Goal: Task Accomplishment & Management: Manage account settings

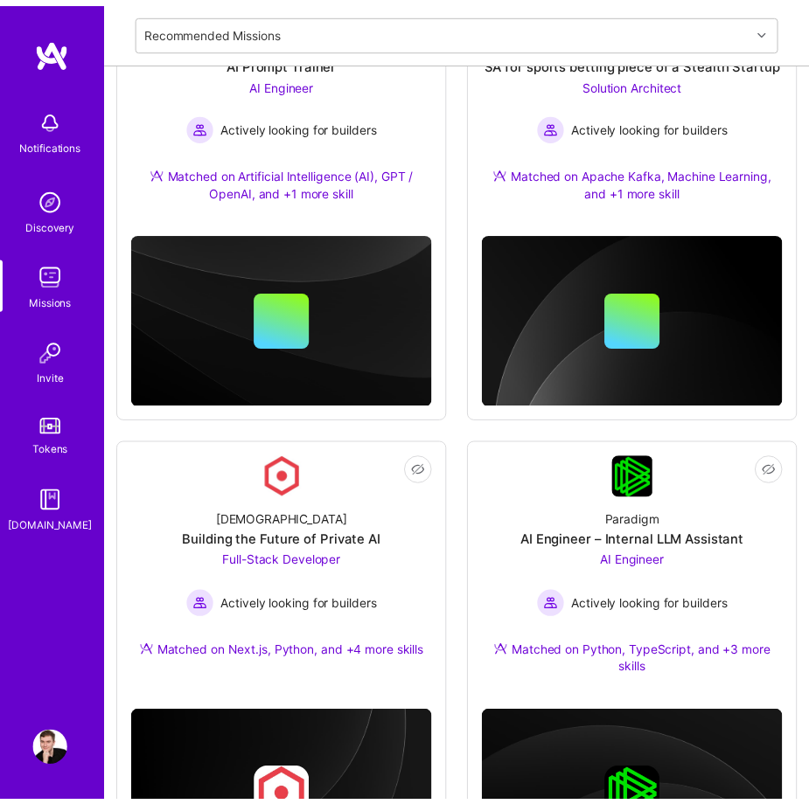
scroll to position [816, 0]
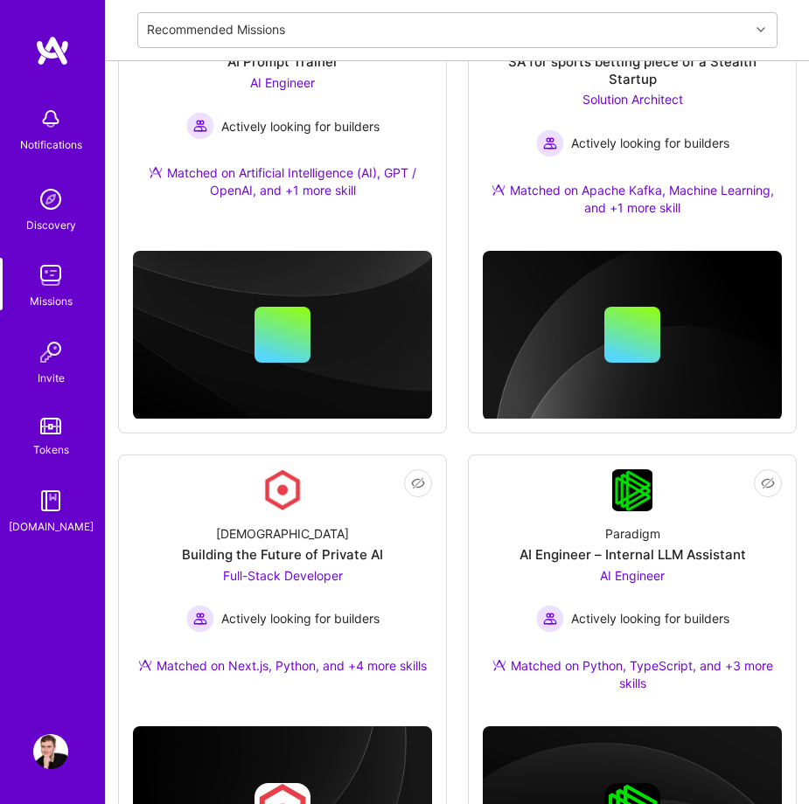
click at [45, 748] on img at bounding box center [50, 751] width 35 height 35
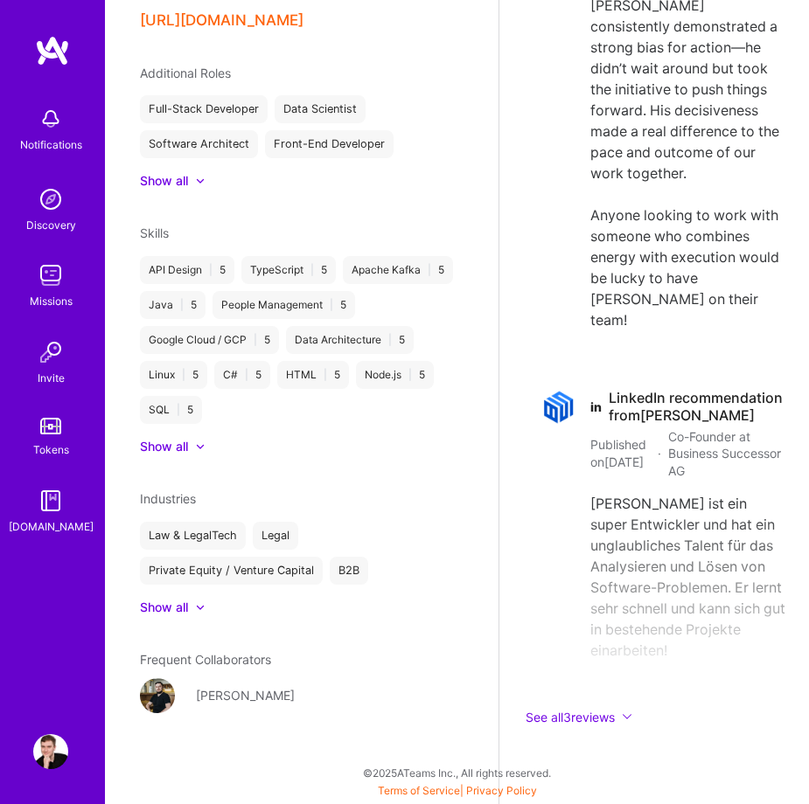
scroll to position [7397, 0]
click at [47, 742] on img at bounding box center [50, 751] width 35 height 35
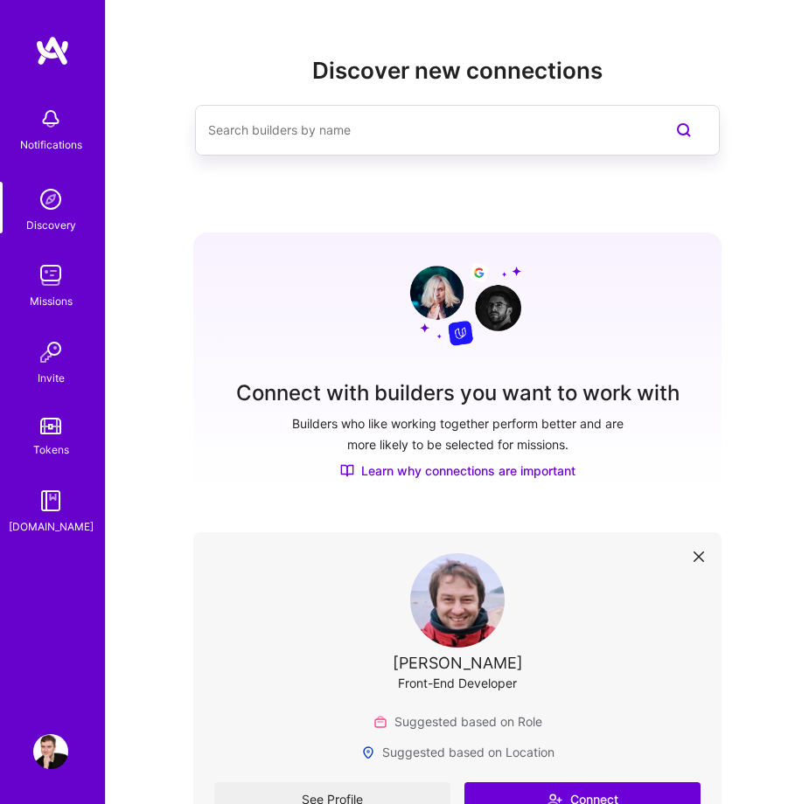
click at [45, 121] on img at bounding box center [50, 118] width 35 height 35
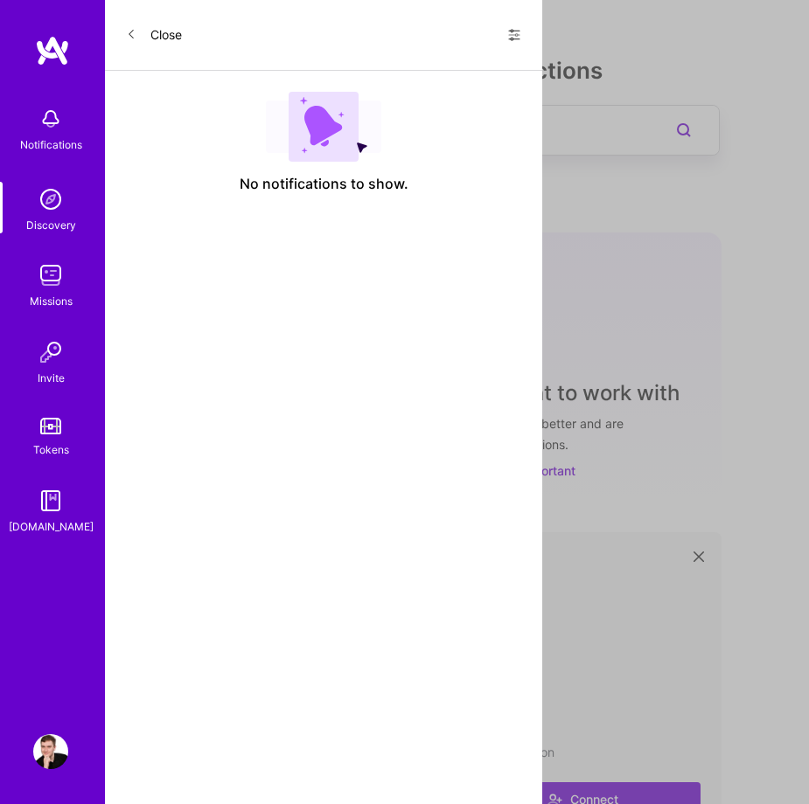
click at [511, 35] on icon at bounding box center [514, 35] width 10 height 3
click at [420, 73] on span "Show all notifications" at bounding box center [392, 71] width 122 height 17
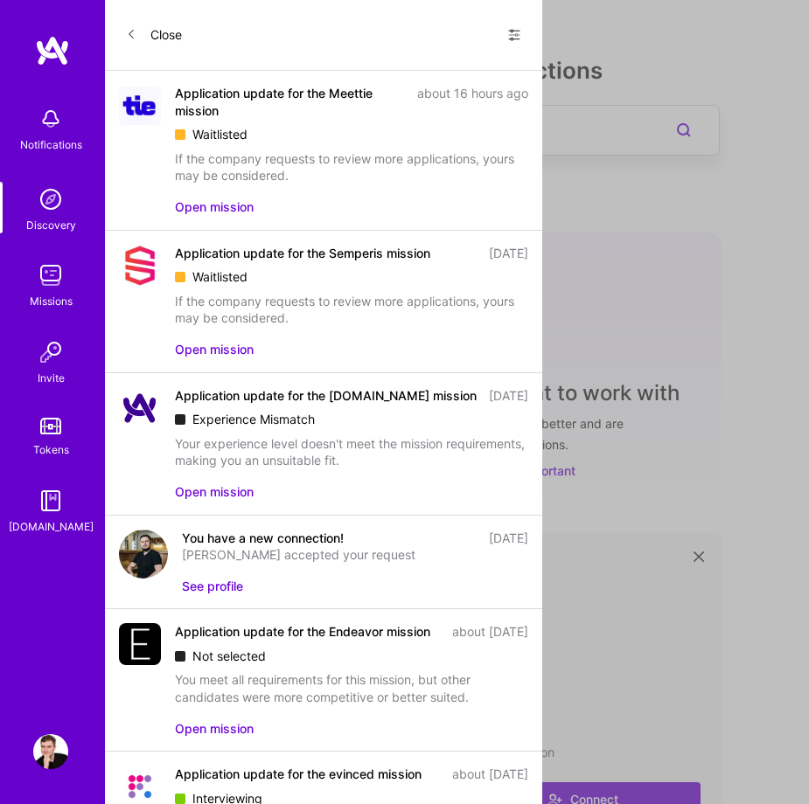
click at [221, 209] on button "Open mission" at bounding box center [214, 206] width 79 height 17
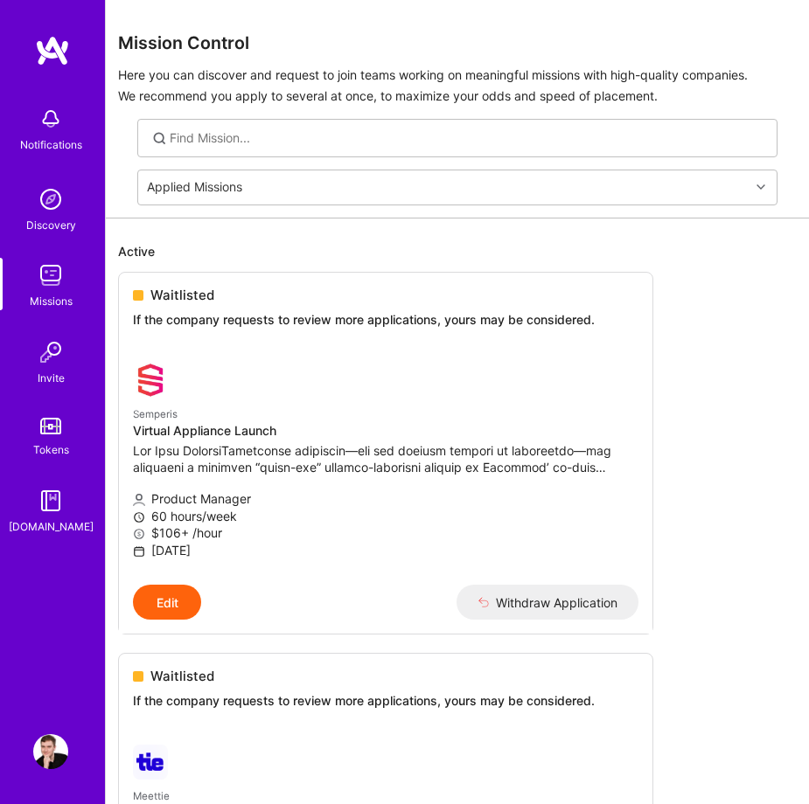
click at [59, 218] on div "Discovery" at bounding box center [51, 225] width 50 height 17
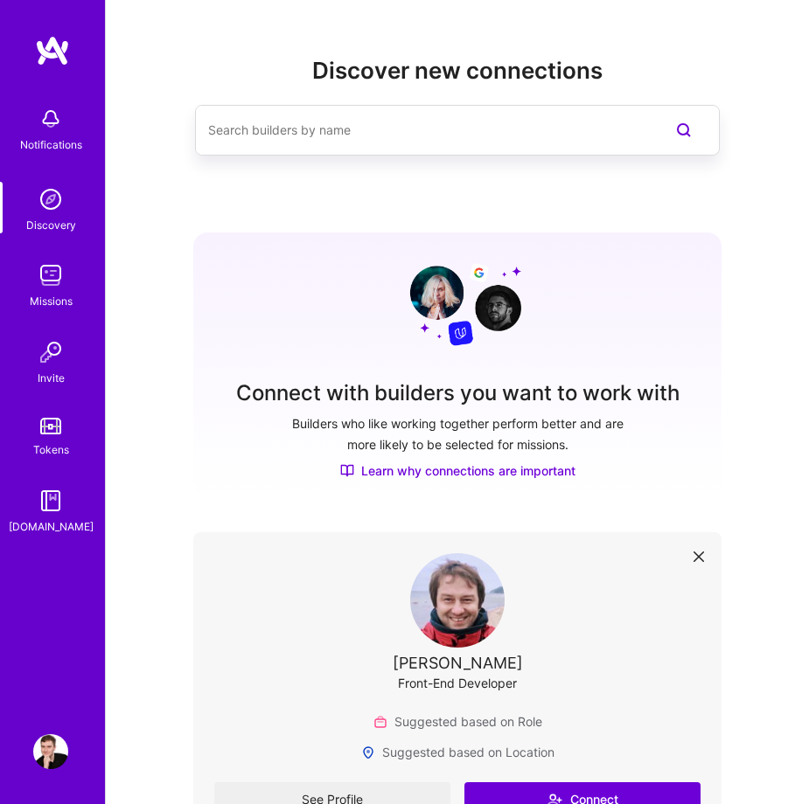
click at [52, 319] on div "Notifications Discovery Missions Invite Tokens [DOMAIN_NAME]" at bounding box center [52, 317] width 105 height 438
click at [49, 357] on img at bounding box center [50, 352] width 35 height 35
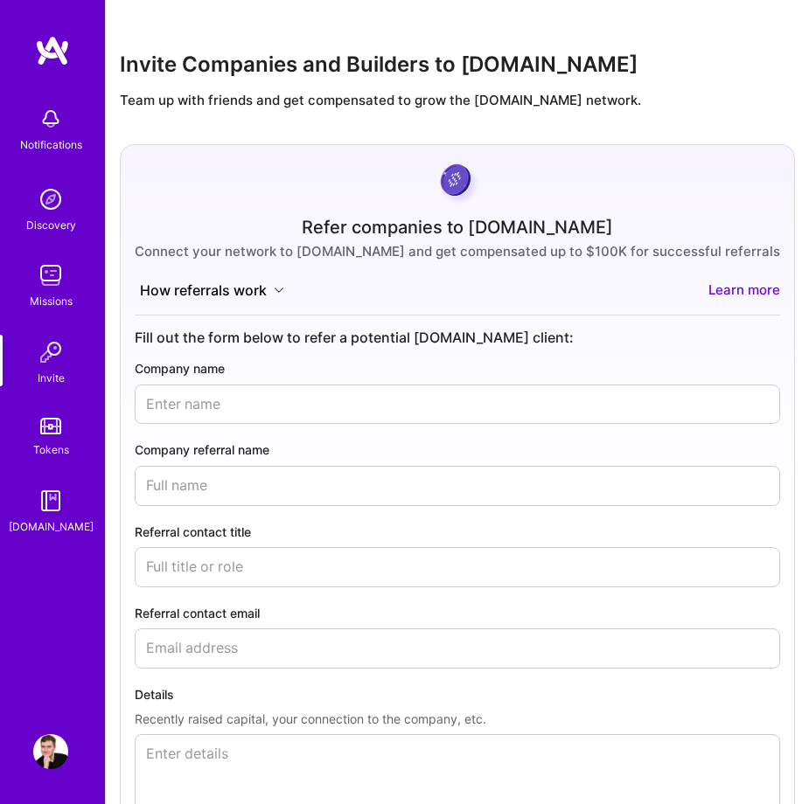
click at [52, 418] on img at bounding box center [50, 426] width 21 height 17
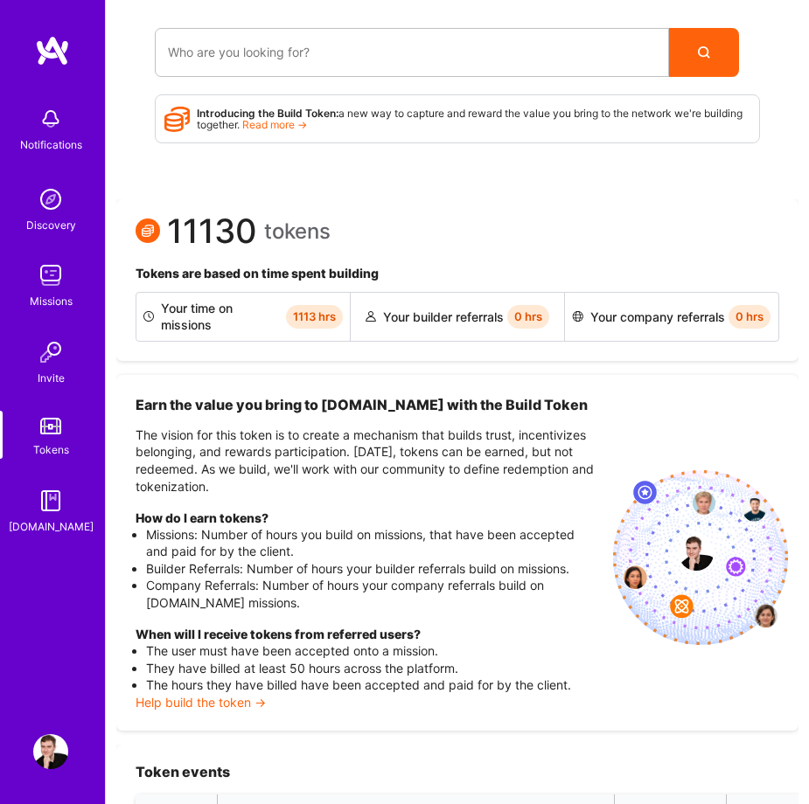
click at [44, 496] on img at bounding box center [50, 501] width 35 height 35
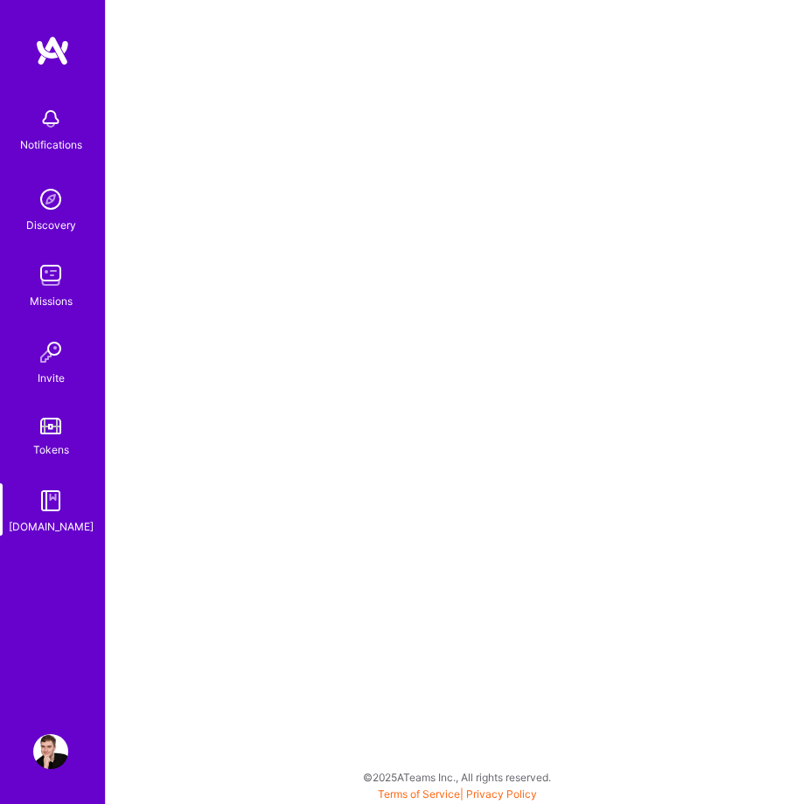
click at [44, 742] on img at bounding box center [50, 751] width 35 height 35
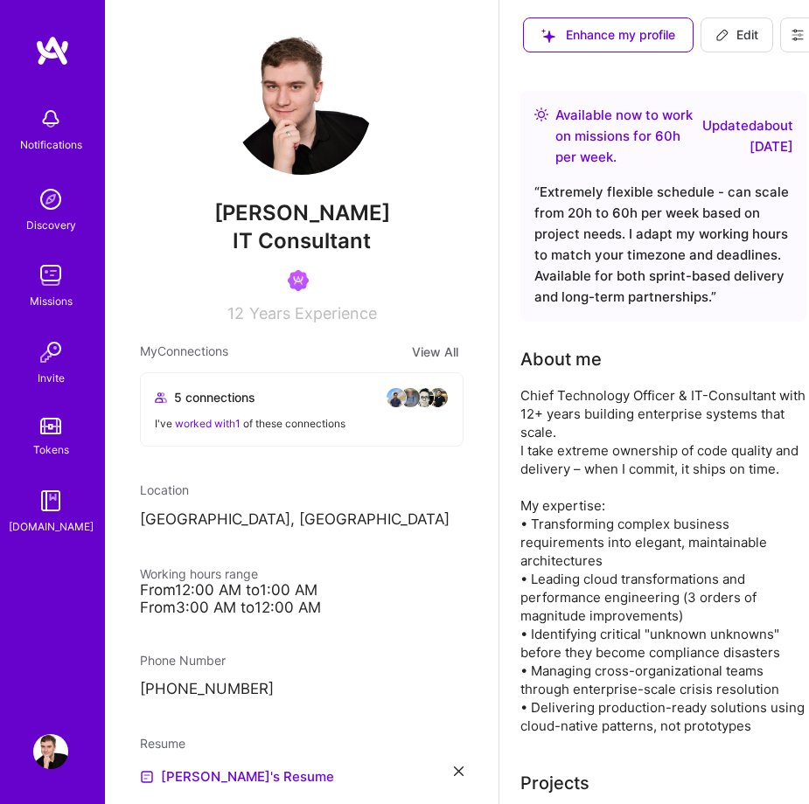
click at [715, 38] on icon at bounding box center [722, 35] width 14 height 14
select select "US"
select select "Right Now"
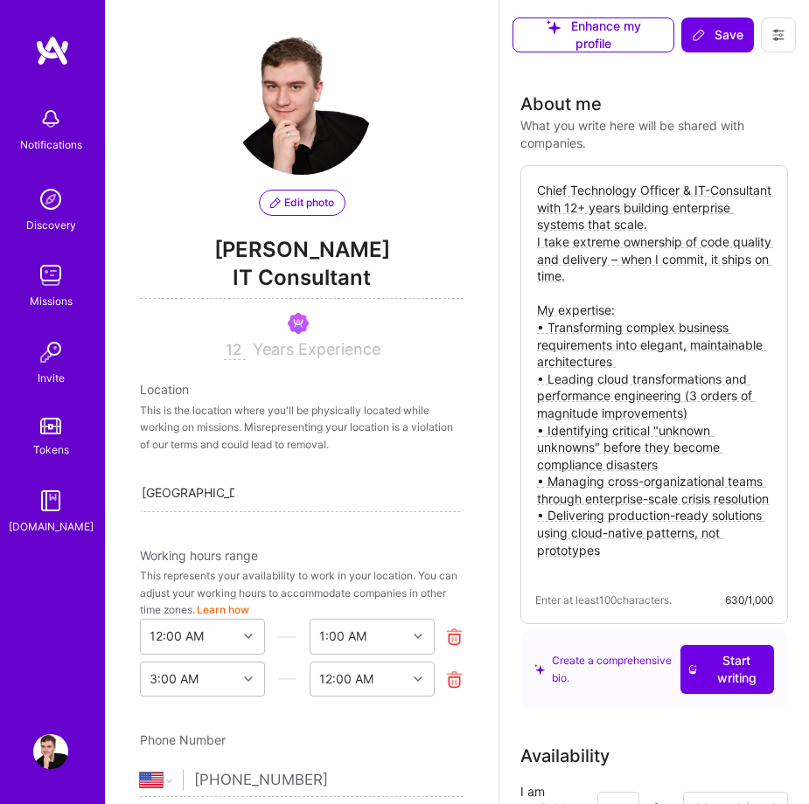
scroll to position [680, 0]
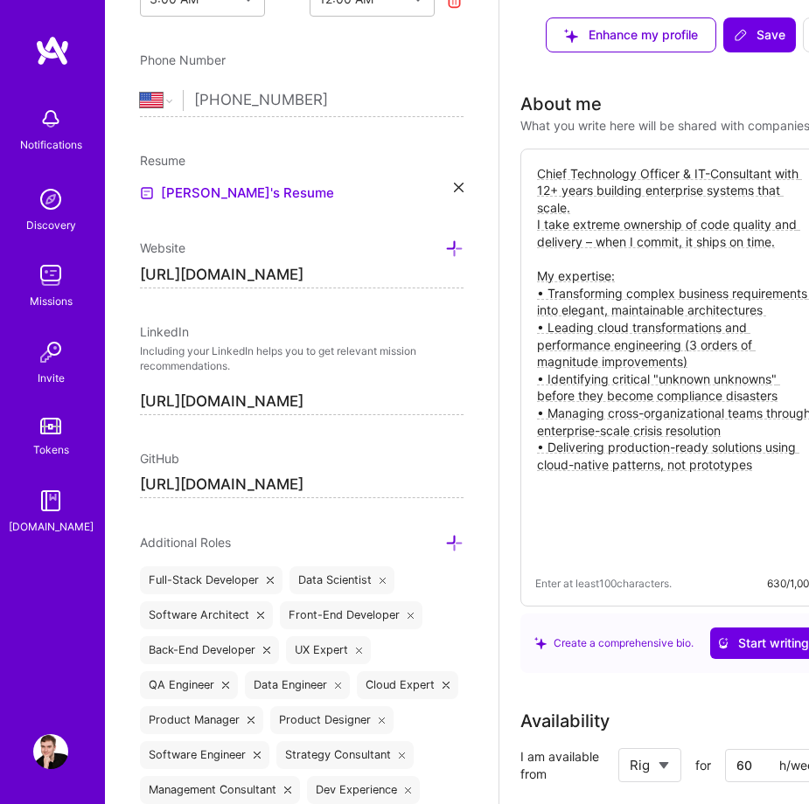
click at [358, 277] on input "[URL][DOMAIN_NAME]" at bounding box center [302, 275] width 324 height 27
type input "[URL][DOMAIN_NAME]"
click at [758, 37] on span "Save" at bounding box center [760, 34] width 52 height 17
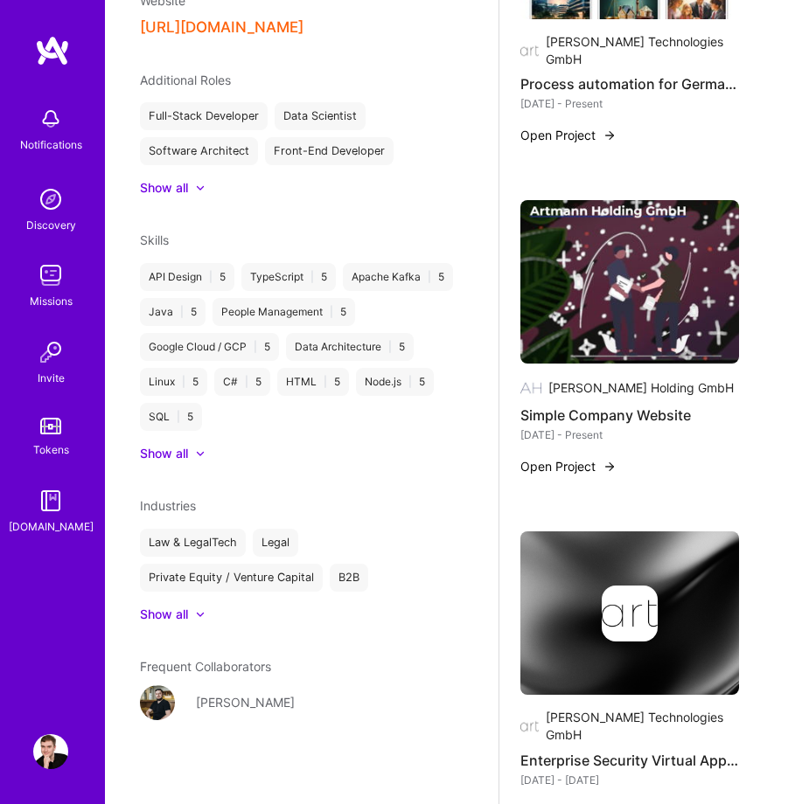
scroll to position [1937, 0]
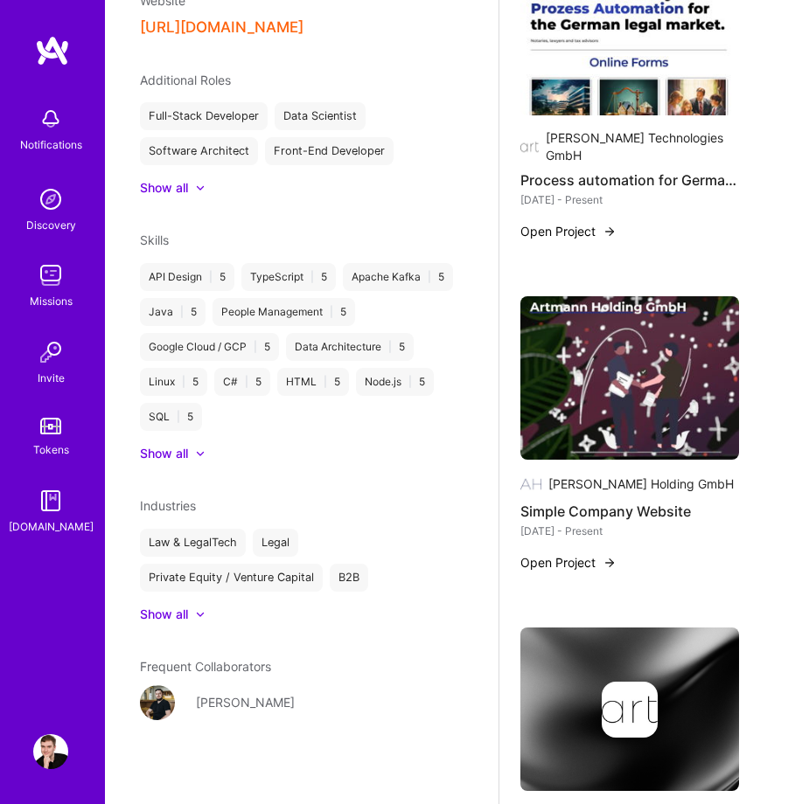
click at [563, 572] on button "Open Project" at bounding box center [568, 562] width 96 height 17
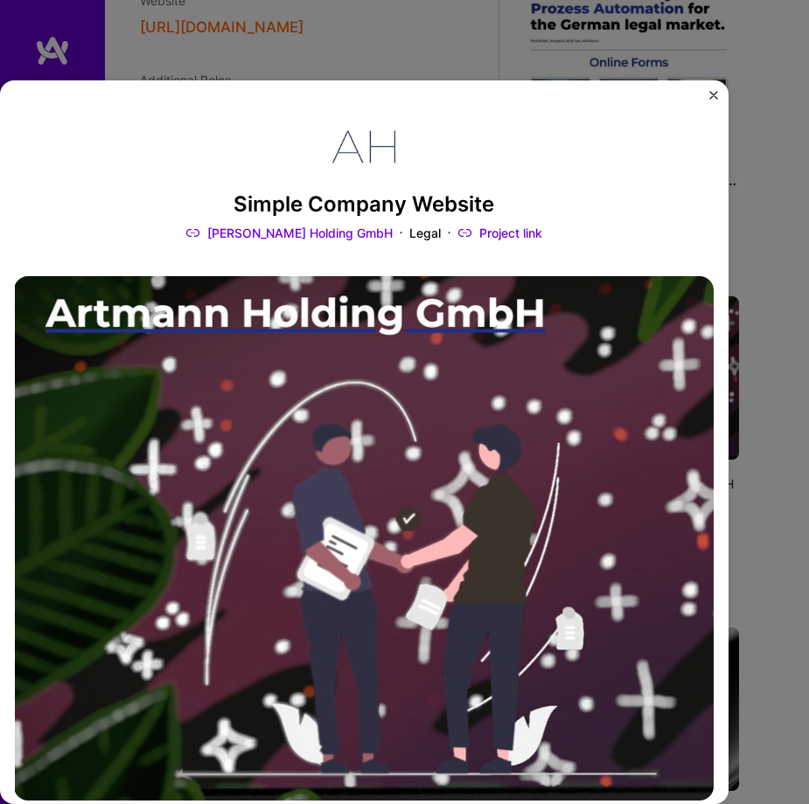
click at [705, 93] on div "Simple Company Website [PERSON_NAME] Holding GmbH Legal Project link Role Full-…" at bounding box center [364, 442] width 728 height 724
click at [710, 93] on img "Close" at bounding box center [713, 95] width 9 height 9
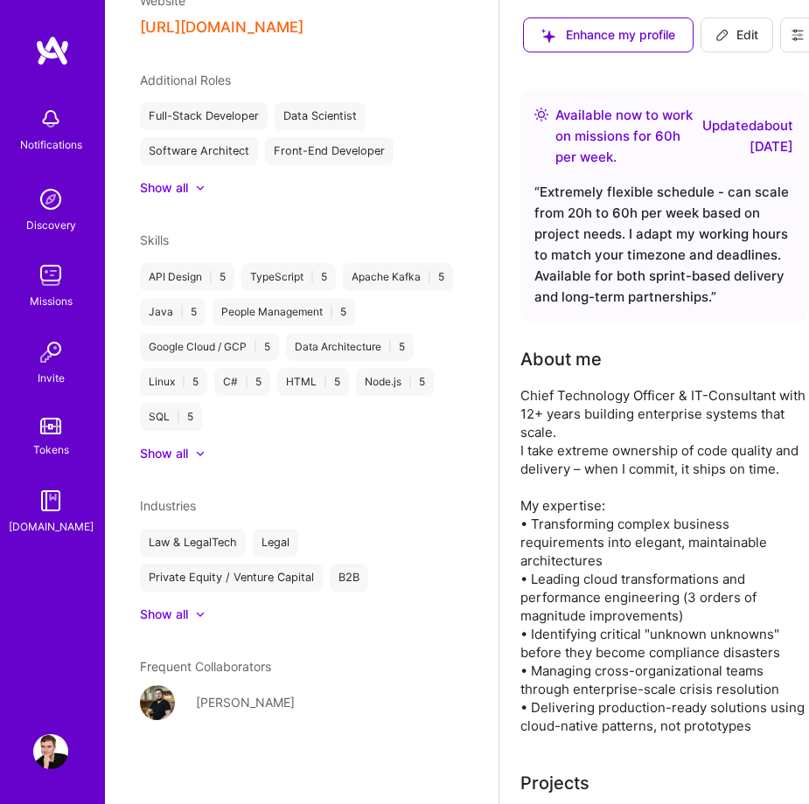
click at [715, 36] on span "Edit" at bounding box center [736, 34] width 43 height 17
select select "US"
select select "Right Now"
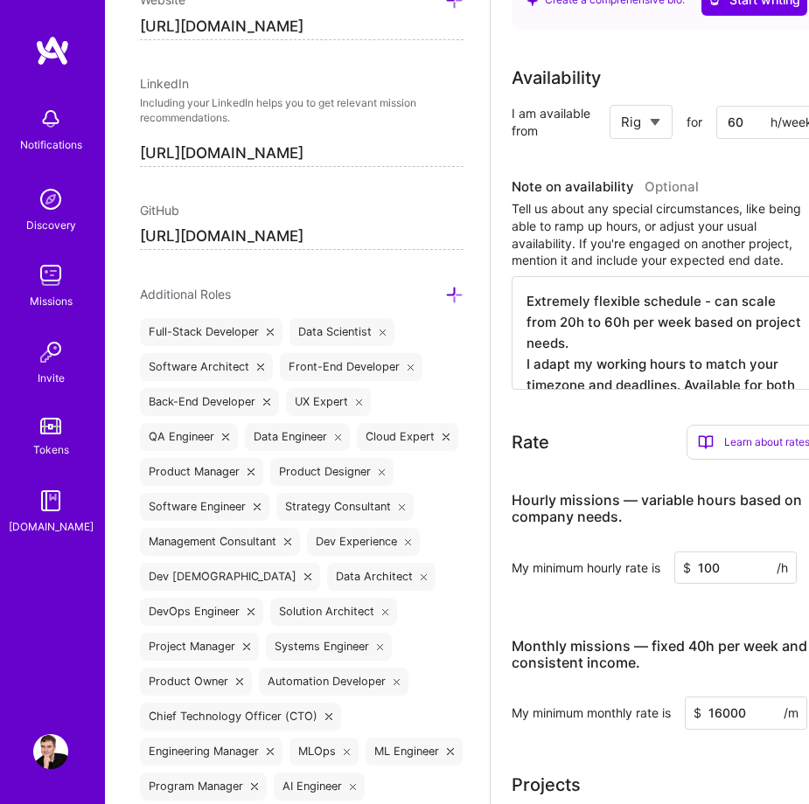
scroll to position [558, 43]
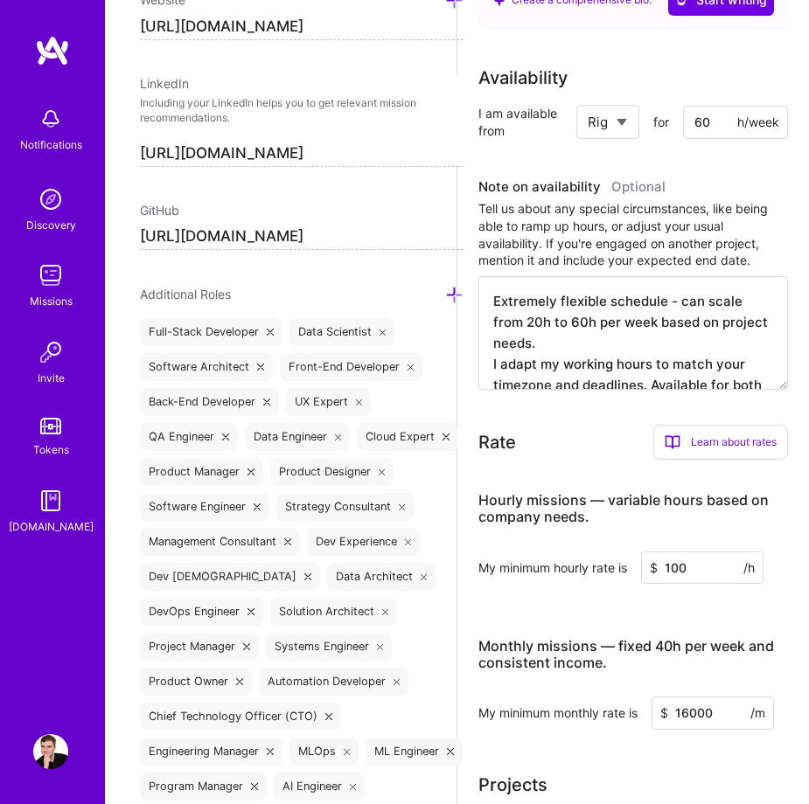
drag, startPoint x: 578, startPoint y: 344, endPoint x: 468, endPoint y: 292, distance: 121.6
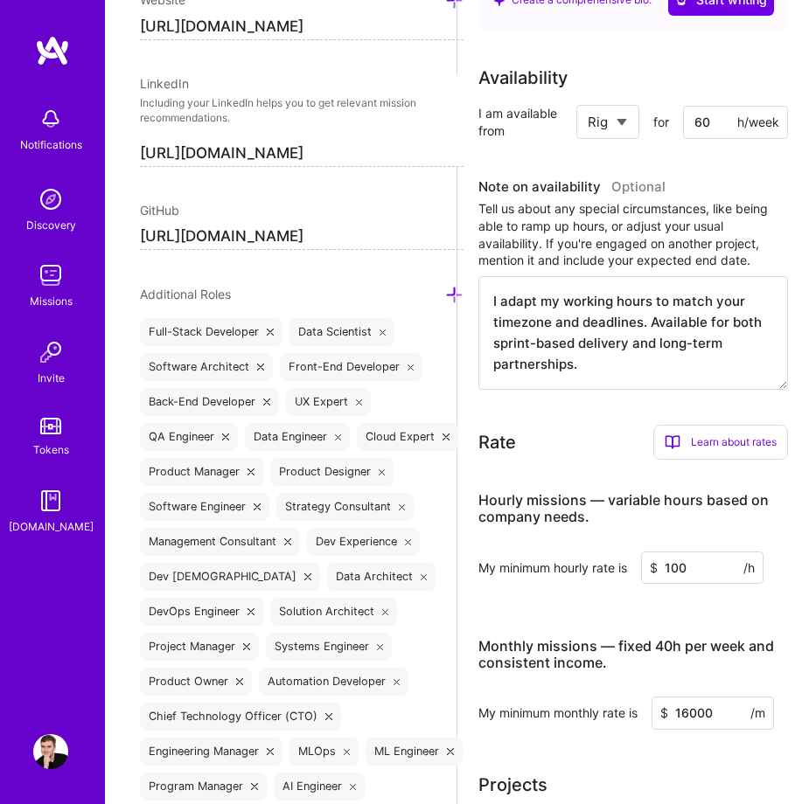
drag, startPoint x: 646, startPoint y: 325, endPoint x: 646, endPoint y: 360, distance: 35.0
click at [646, 361] on textarea "I adapt my working hours to match your timezone and deadlines. Available for bo…" at bounding box center [633, 333] width 310 height 114
drag, startPoint x: 646, startPoint y: 360, endPoint x: 647, endPoint y: 318, distance: 42.0
click at [647, 318] on textarea "I adapt my working hours to match your timezone and deadlines. Available for bo…" at bounding box center [633, 333] width 310 height 114
type textarea "I adapt my working hours to match your timezone and deadlines."
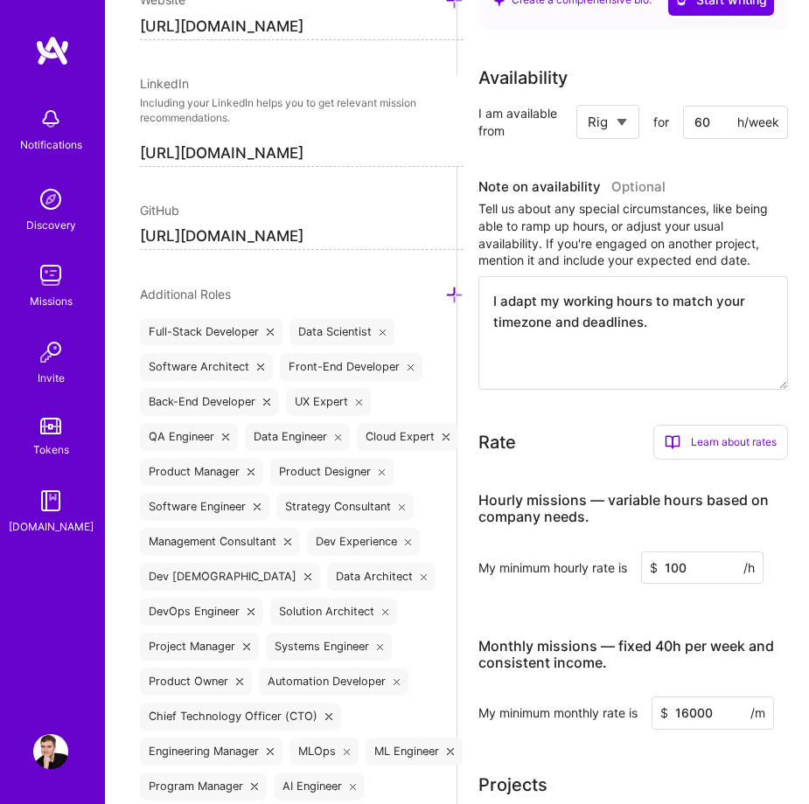
click at [581, 438] on div "Rate Learn about rates Hourly Rate What is hourly rate? This model involves pay…" at bounding box center [633, 442] width 310 height 35
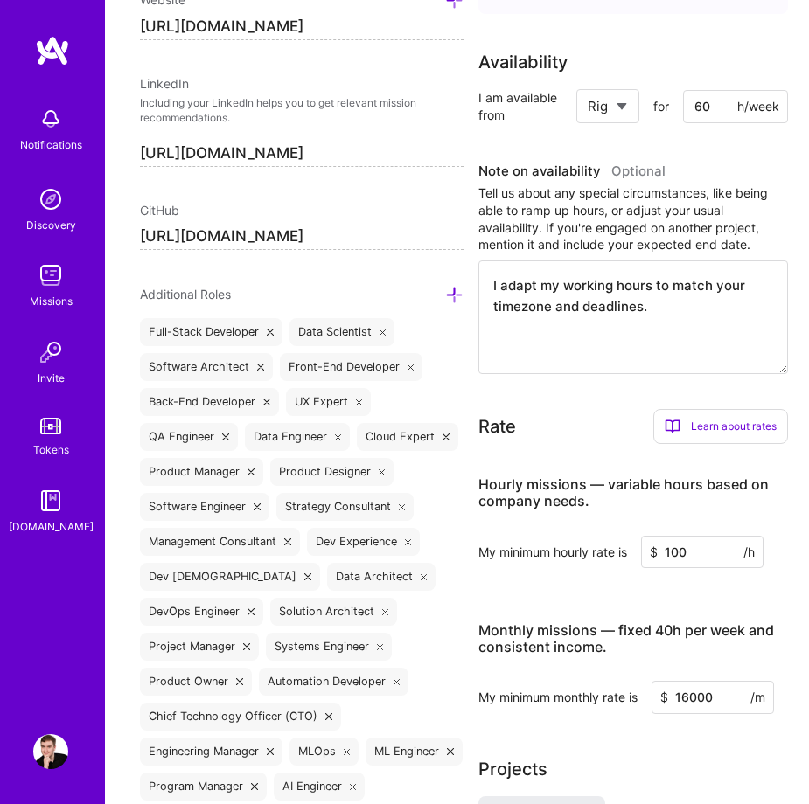
scroll to position [0, 43]
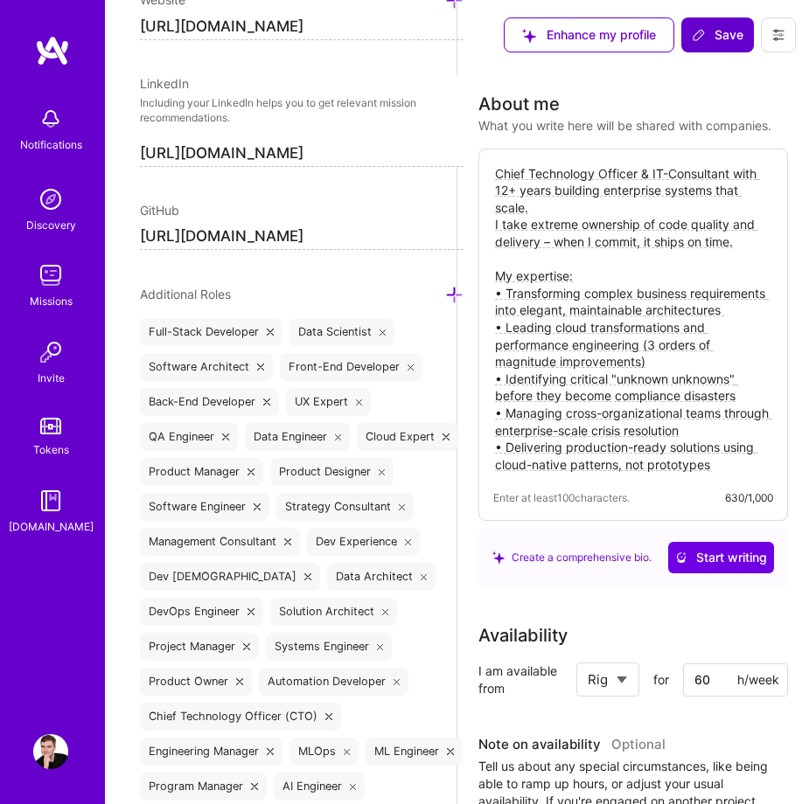
click at [723, 40] on span "Save" at bounding box center [718, 34] width 52 height 17
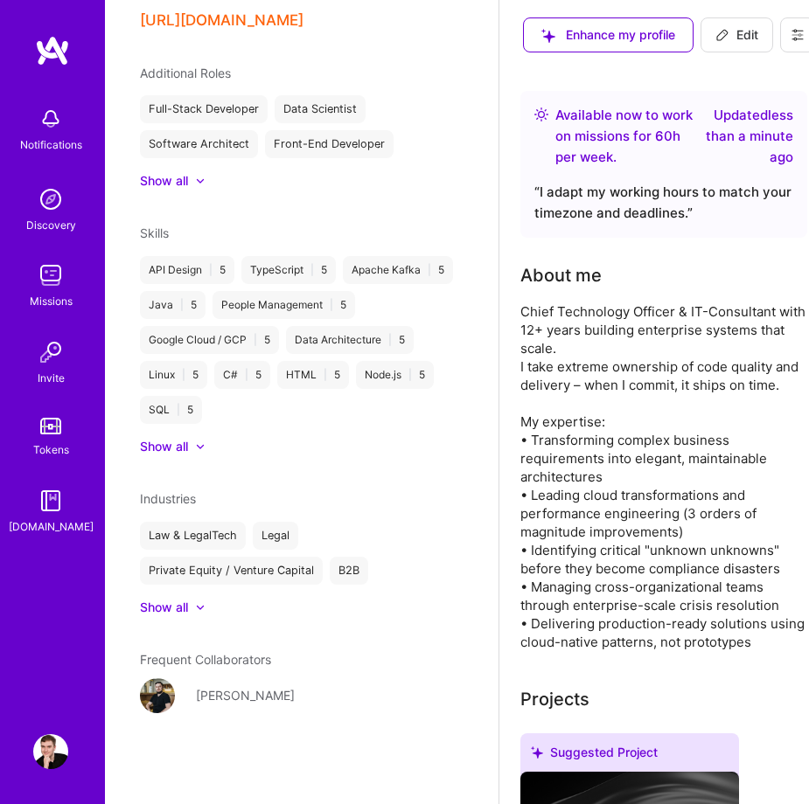
scroll to position [831, 0]
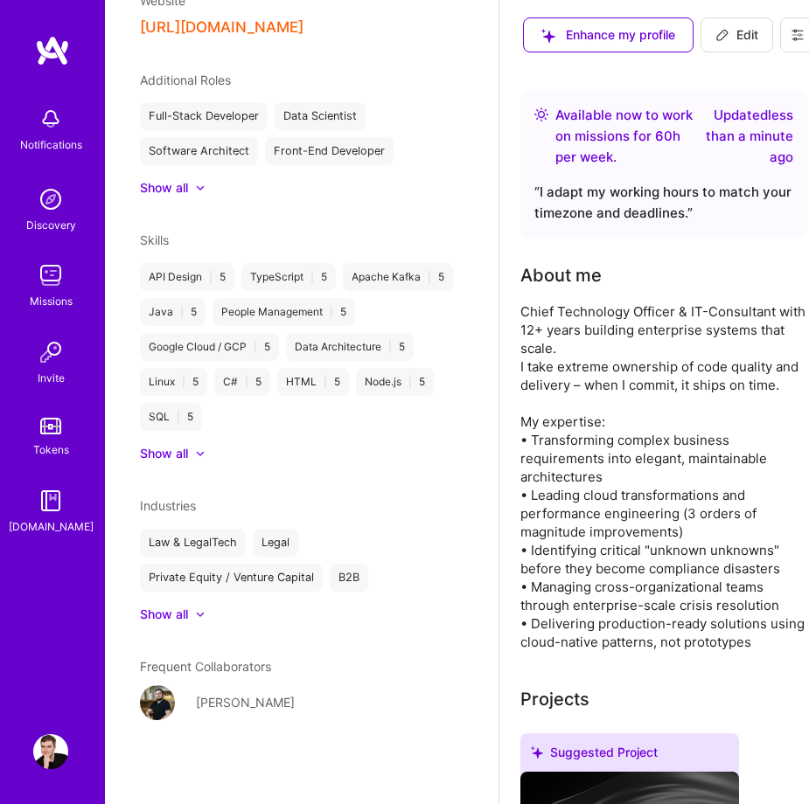
click at [717, 44] on button "Edit" at bounding box center [736, 34] width 73 height 35
select select "US"
select select "Right Now"
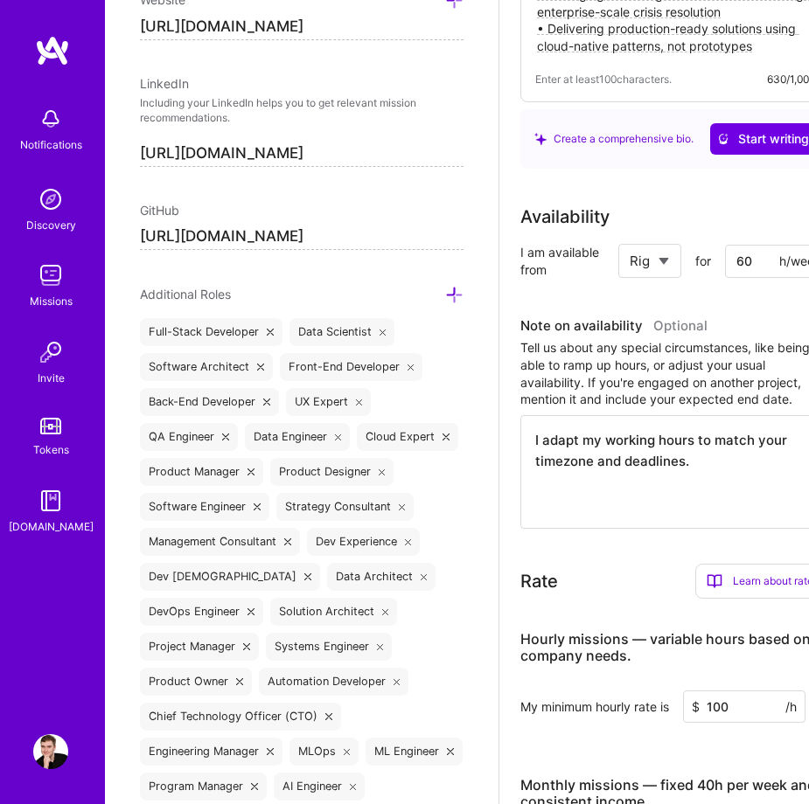
scroll to position [362, 0]
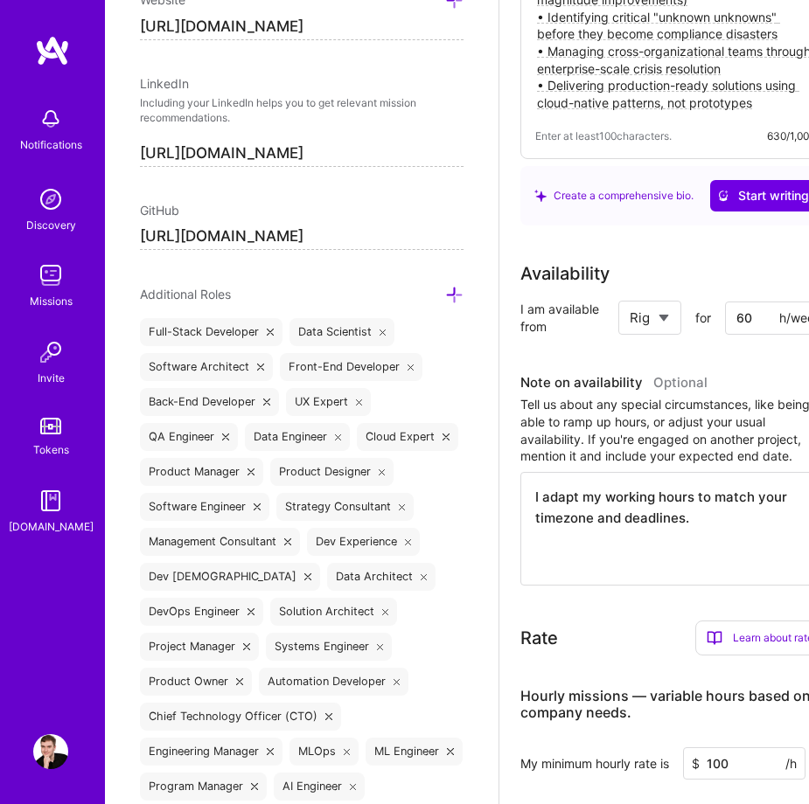
click at [739, 316] on input "60" at bounding box center [777, 318] width 105 height 33
type input "5"
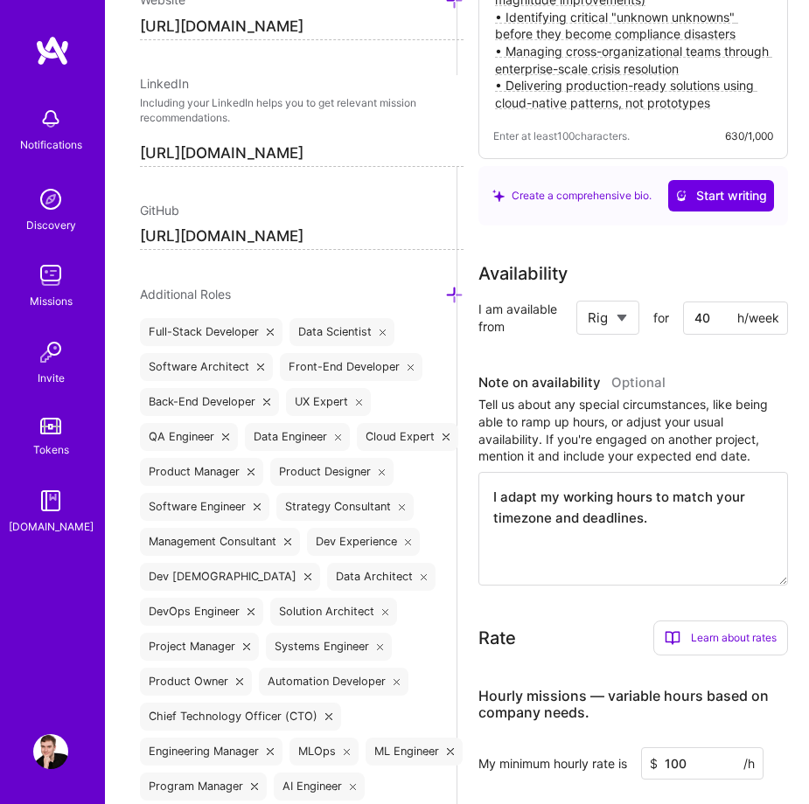
scroll to position [0, 43]
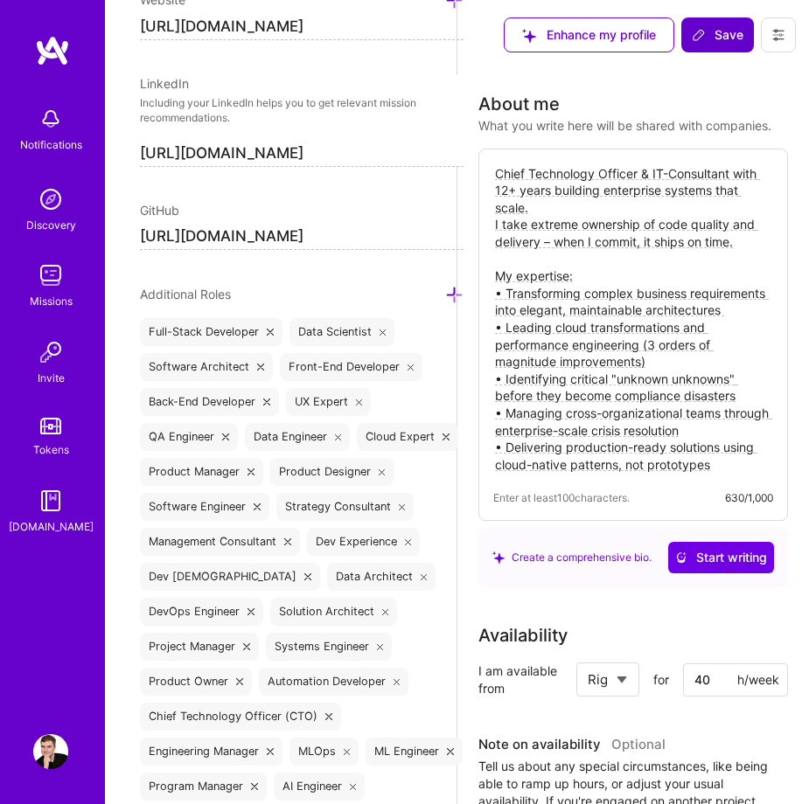
type input "40"
click at [734, 45] on button "Save" at bounding box center [717, 34] width 73 height 35
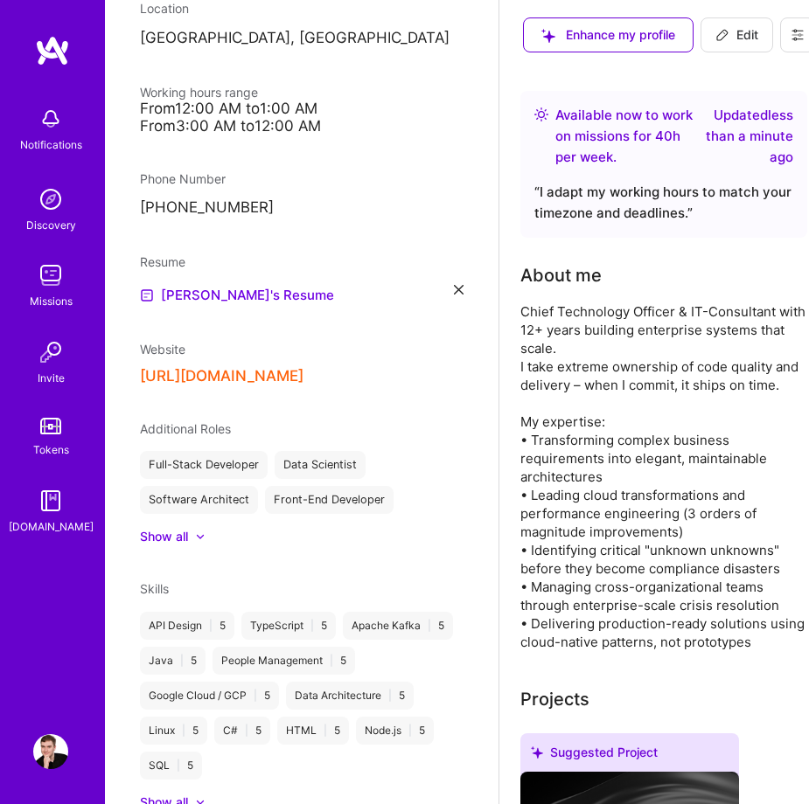
scroll to position [0, 0]
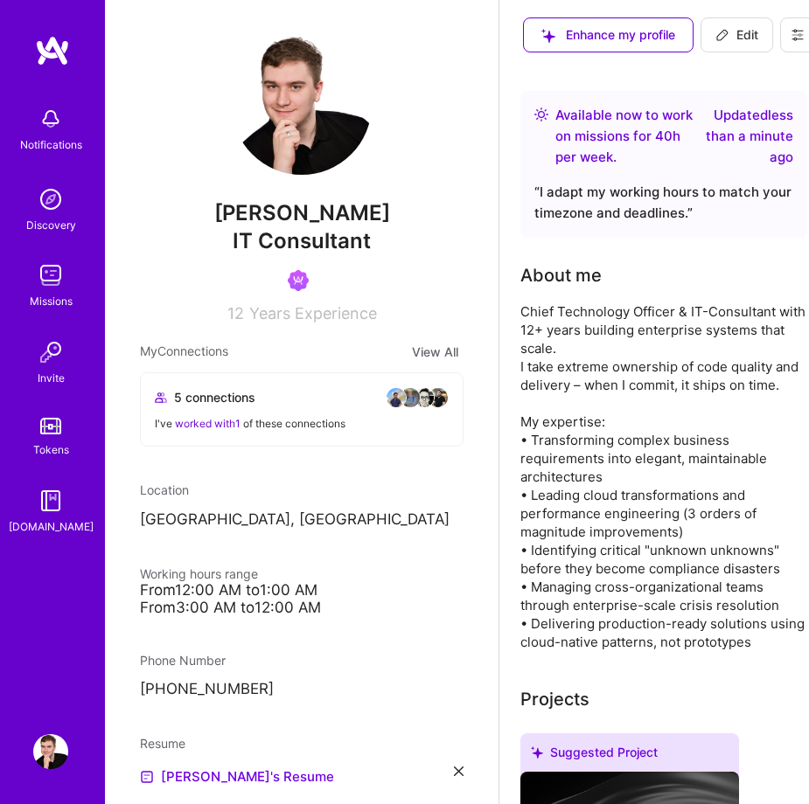
click at [725, 39] on span "Edit" at bounding box center [736, 34] width 43 height 17
select select "US"
select select "Right Now"
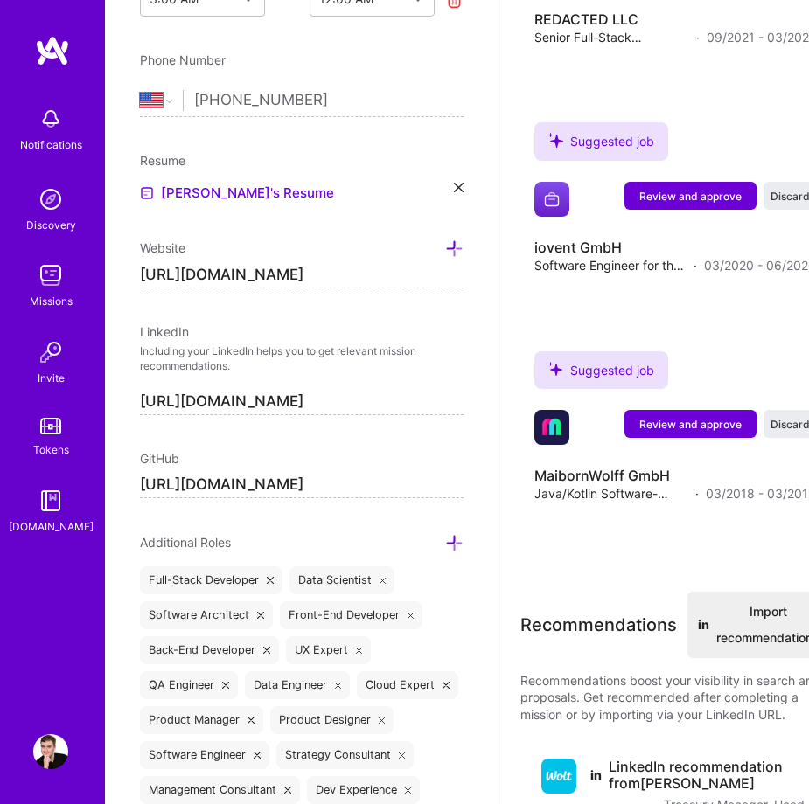
scroll to position [7275, 0]
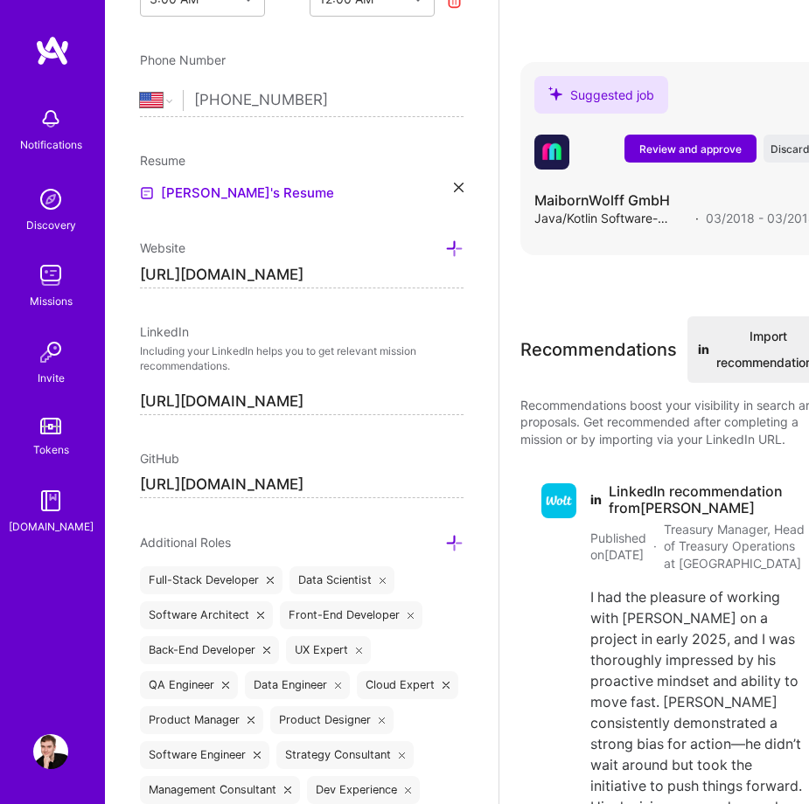
click at [720, 142] on span "Review and approve" at bounding box center [690, 149] width 102 height 15
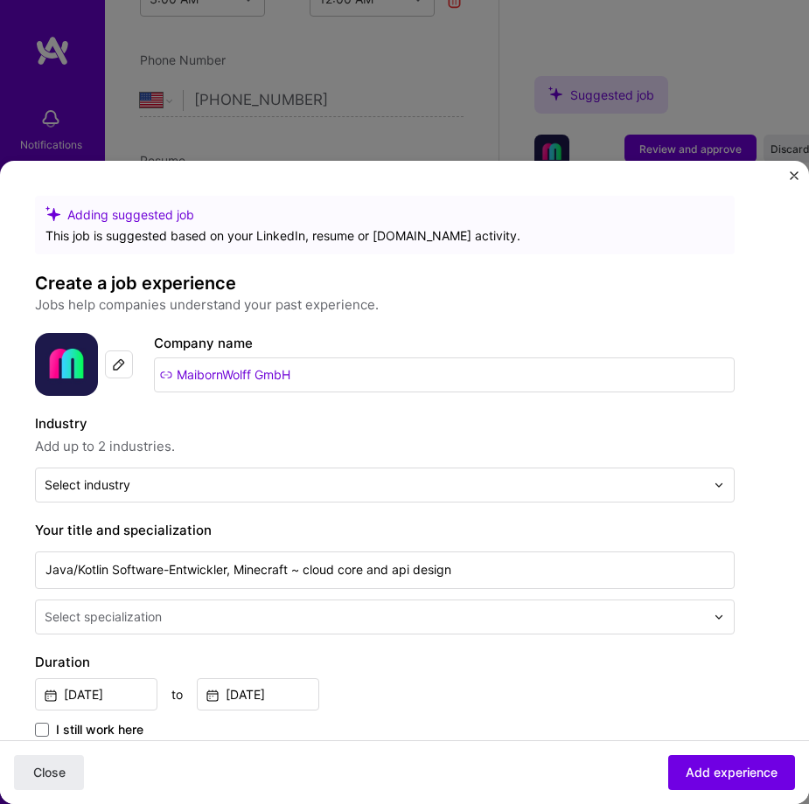
scroll to position [630, 0]
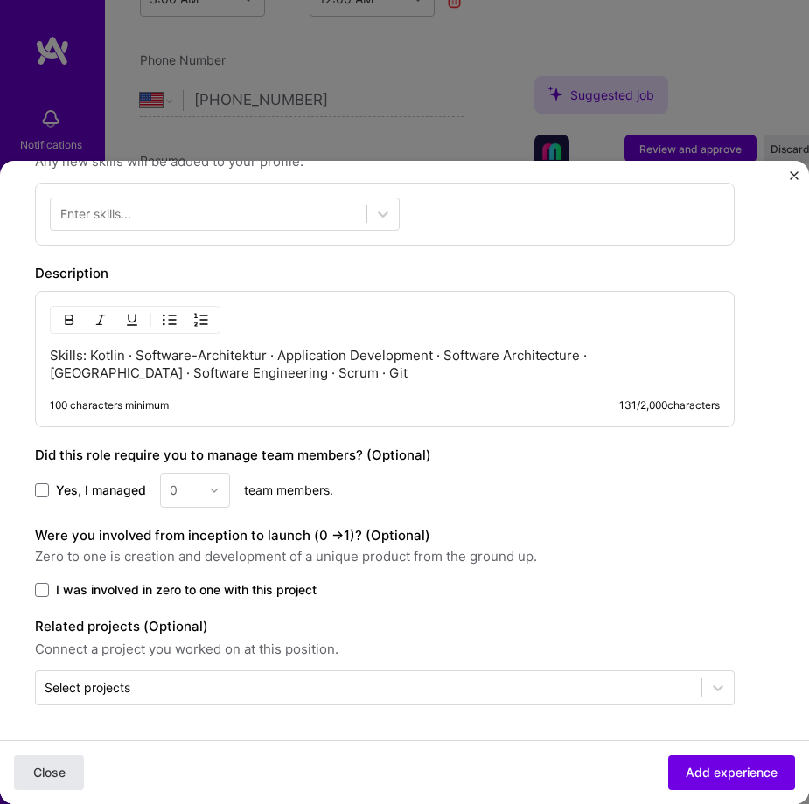
click at [33, 776] on span "Close" at bounding box center [49, 772] width 32 height 17
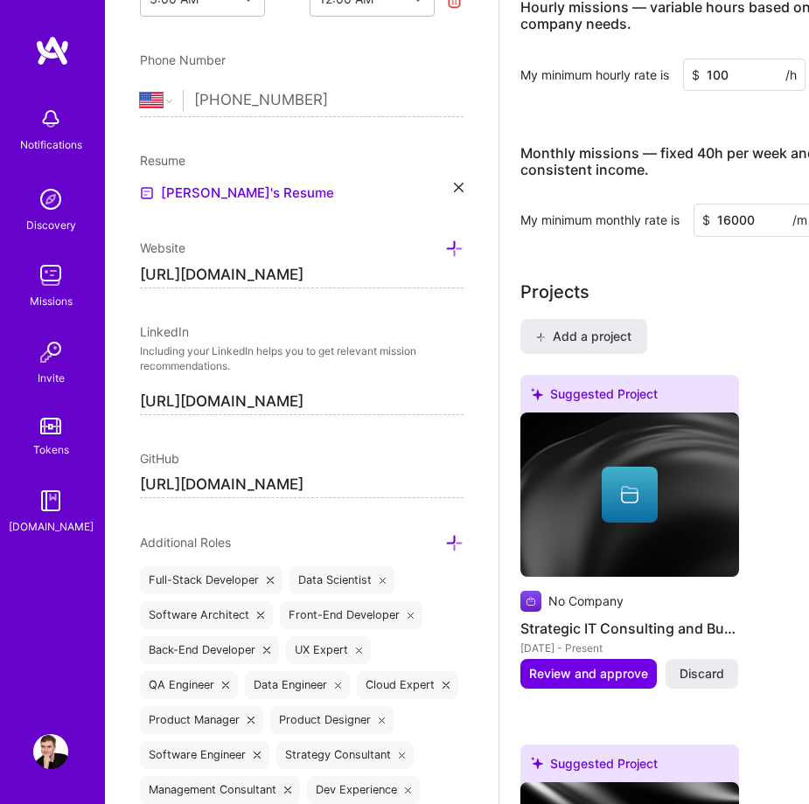
scroll to position [936, 0]
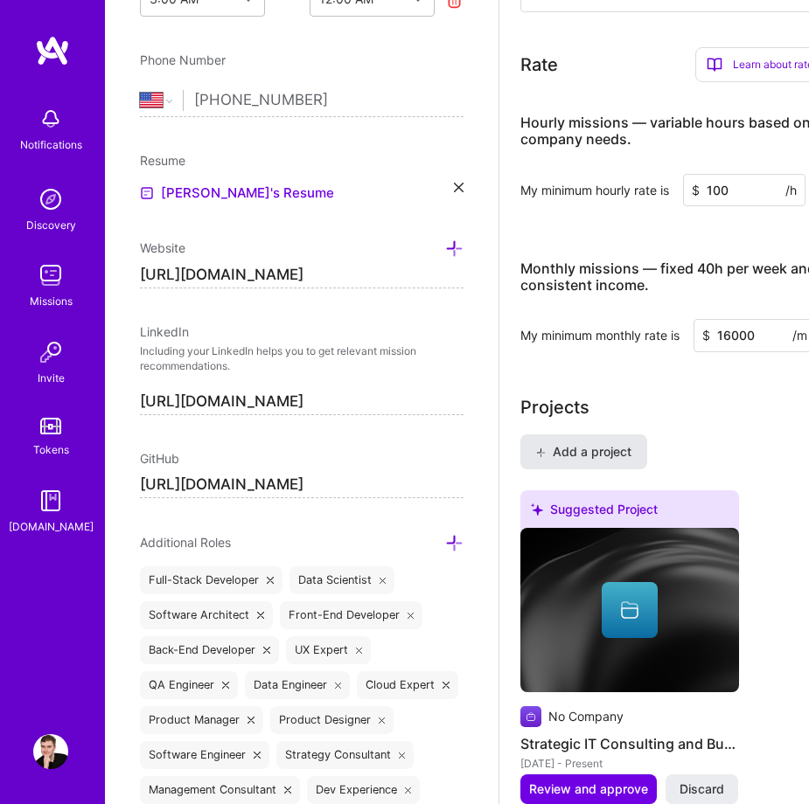
click at [579, 442] on button "Add a project" at bounding box center [583, 452] width 127 height 35
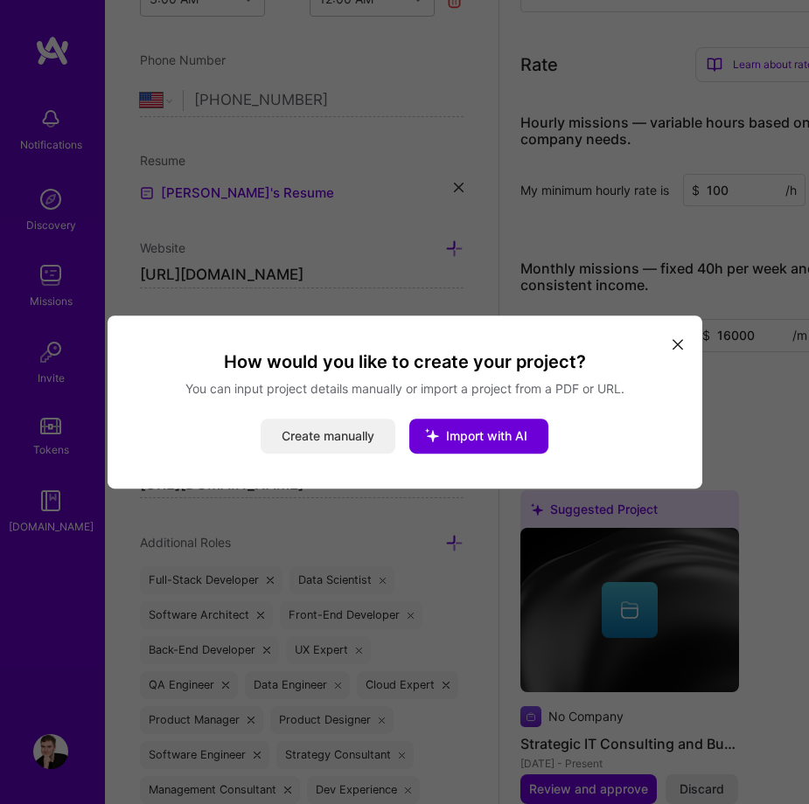
click at [365, 437] on button "Create manually" at bounding box center [328, 436] width 135 height 35
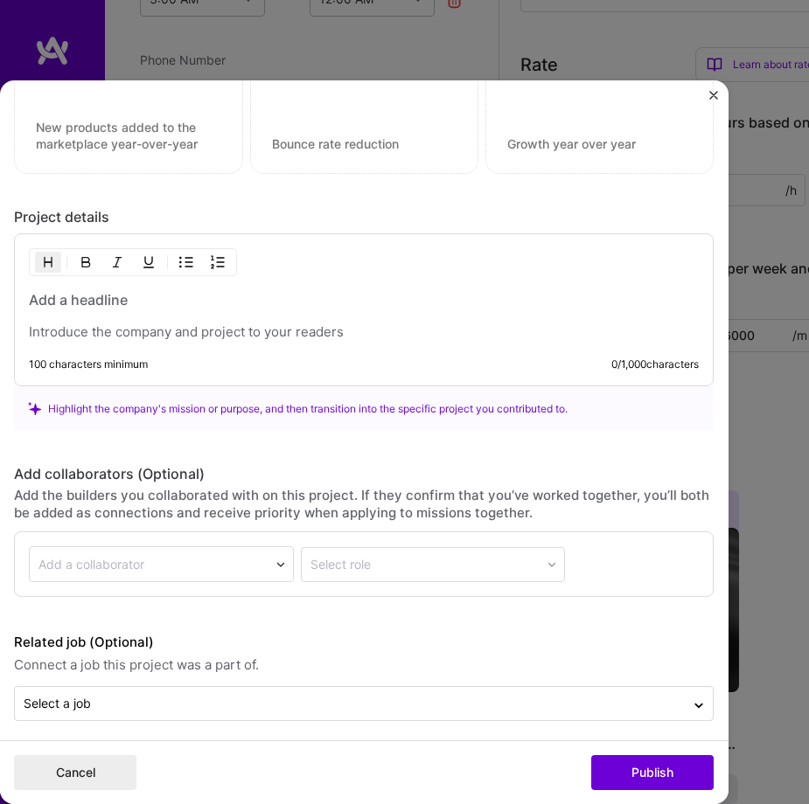
scroll to position [1255, 0]
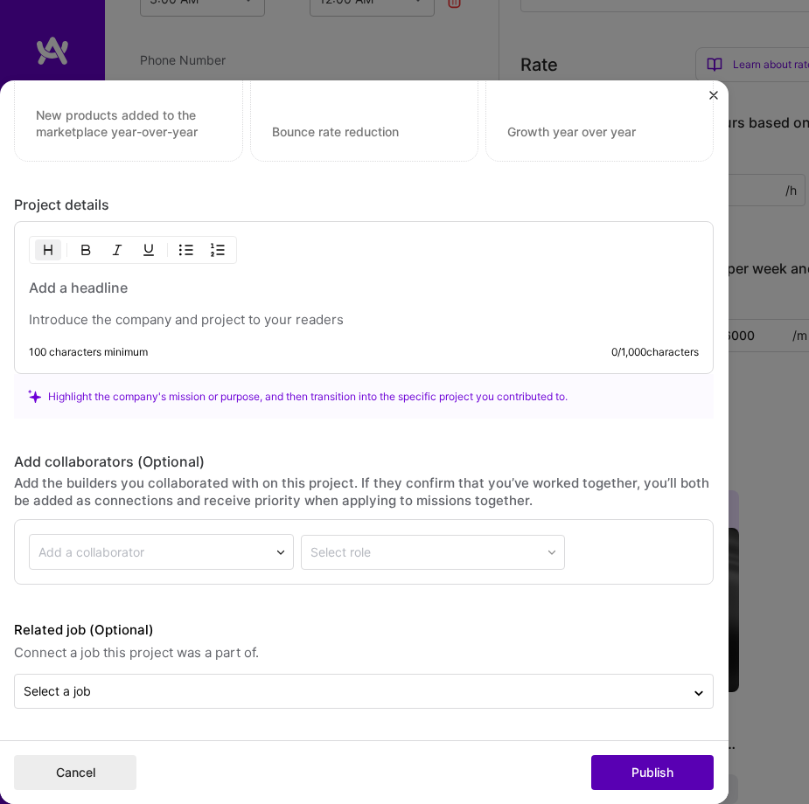
click at [627, 784] on button "Publish" at bounding box center [652, 772] width 122 height 35
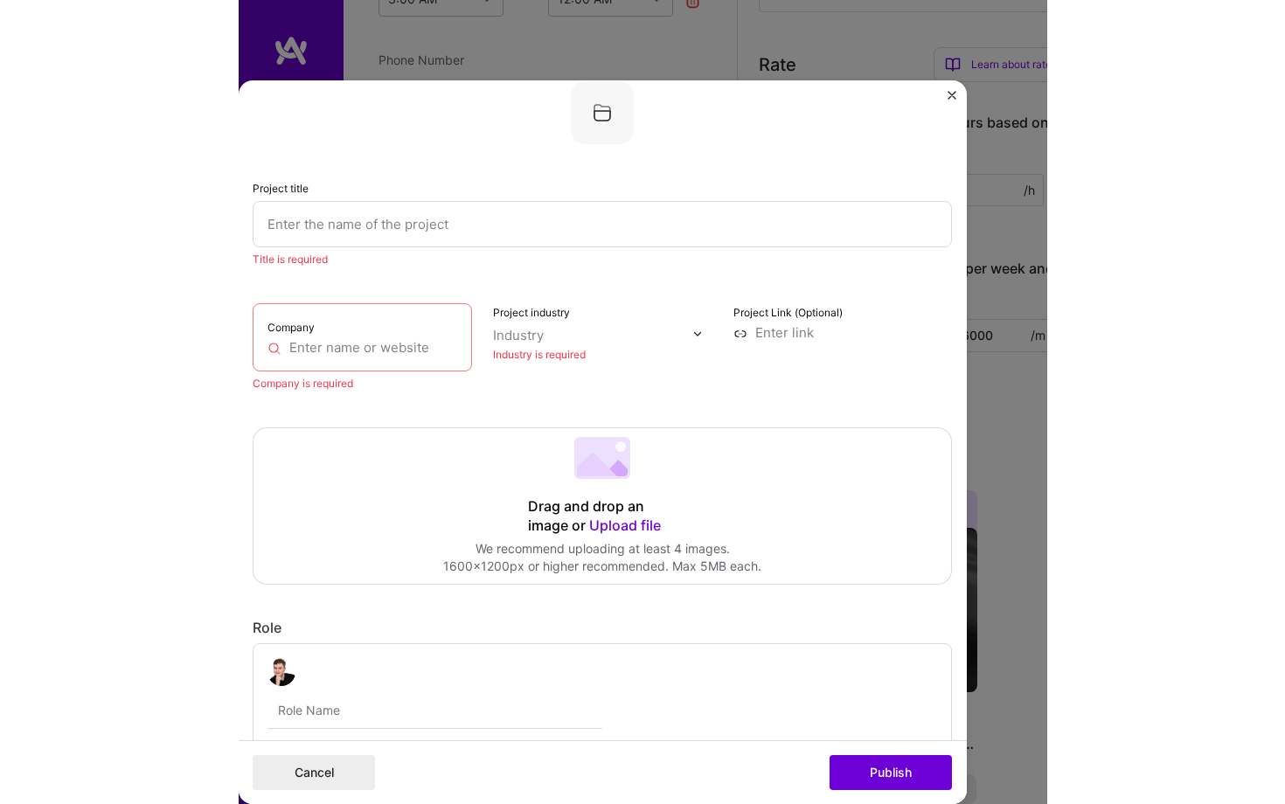
scroll to position [35, 0]
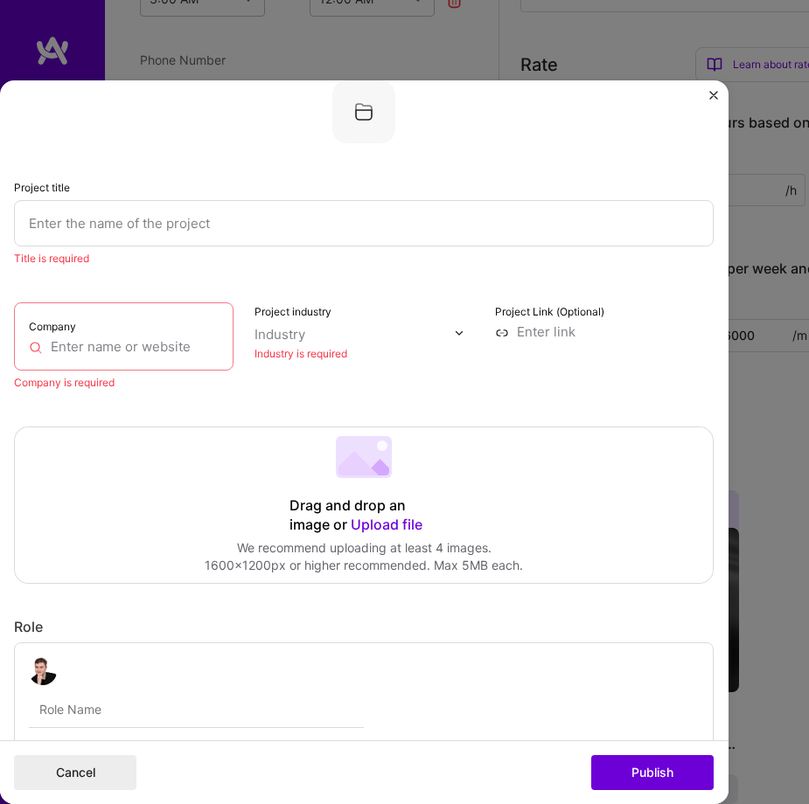
click at [709, 95] on img "Close" at bounding box center [713, 95] width 9 height 9
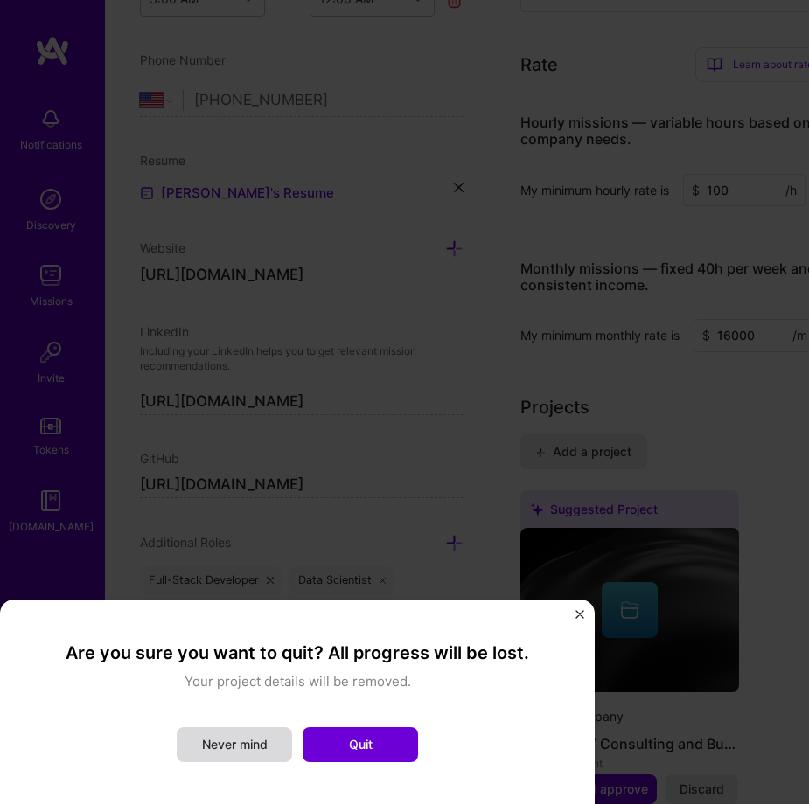
click at [221, 747] on button "Never mind" at bounding box center [234, 744] width 115 height 35
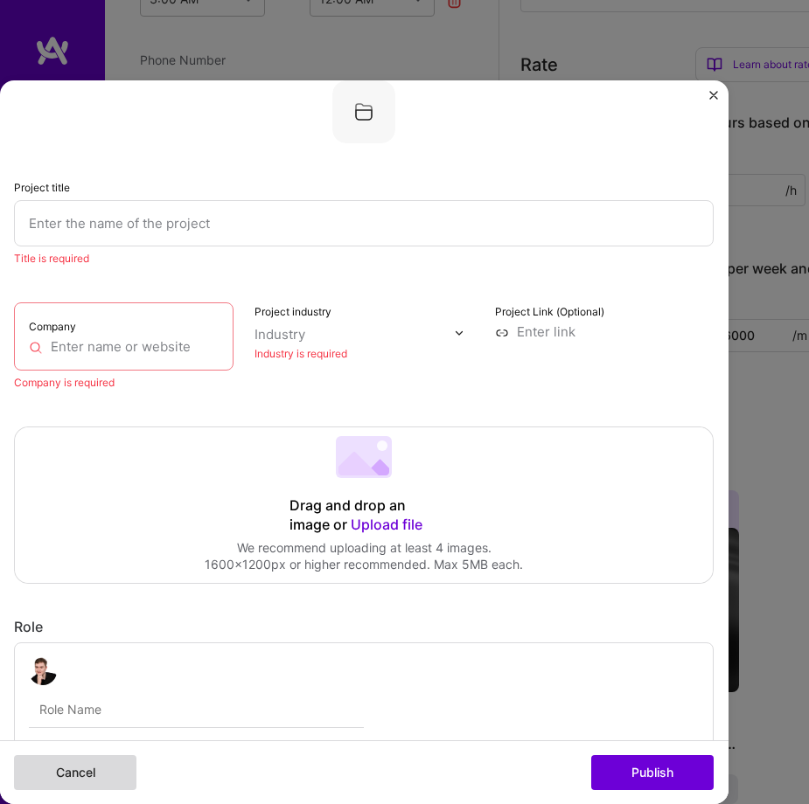
click at [74, 767] on button "Cancel" at bounding box center [75, 772] width 122 height 35
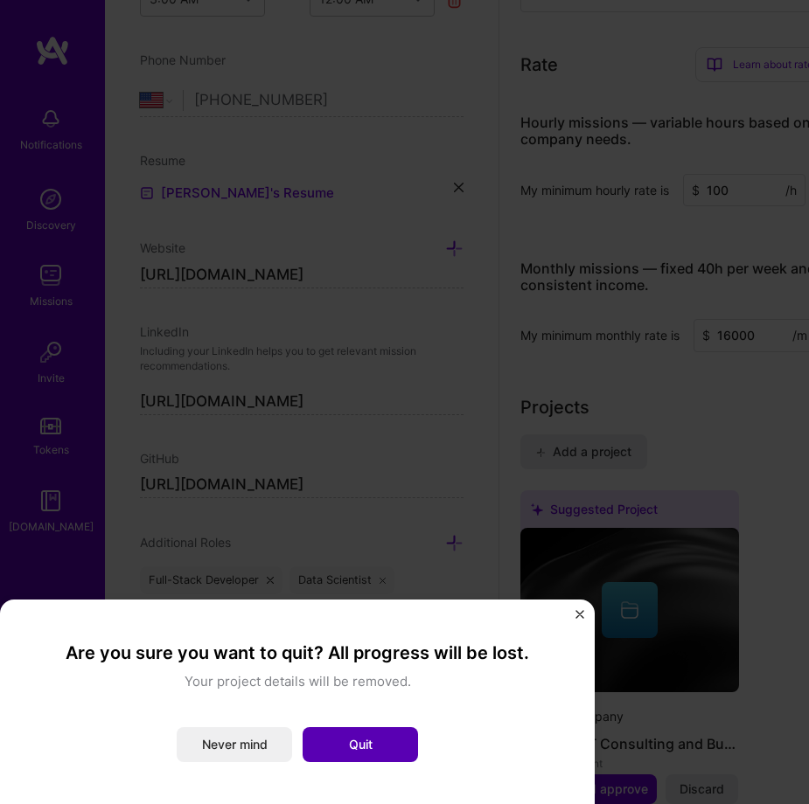
click at [391, 751] on button "Quit" at bounding box center [360, 744] width 115 height 35
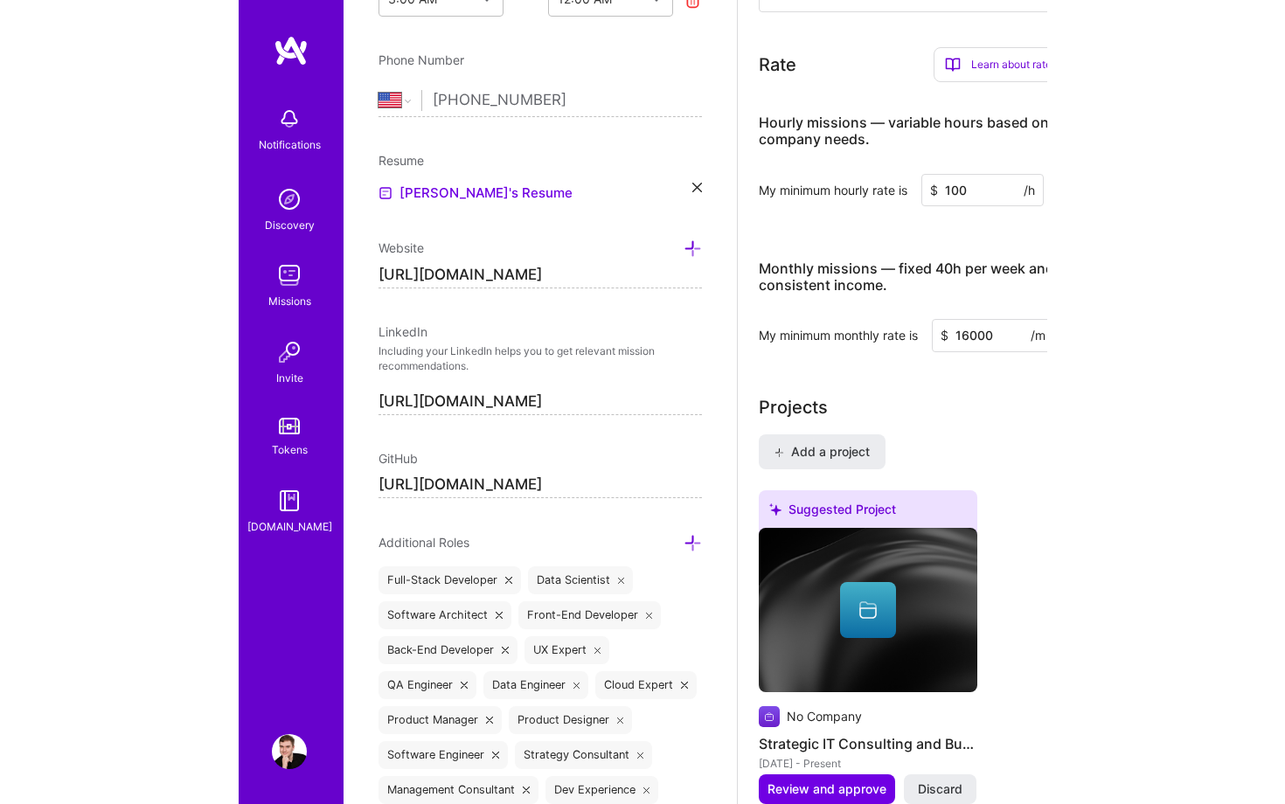
scroll to position [693, 0]
